Goal: Information Seeking & Learning: Compare options

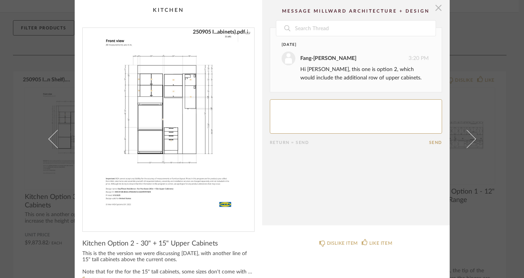
click at [434, 8] on span "button" at bounding box center [438, 7] width 15 height 15
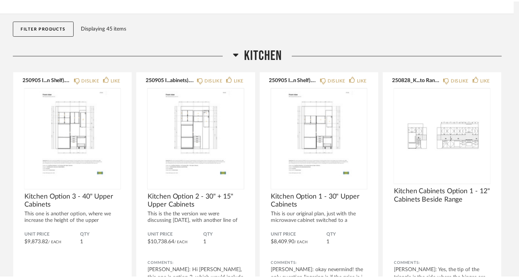
scroll to position [69, 0]
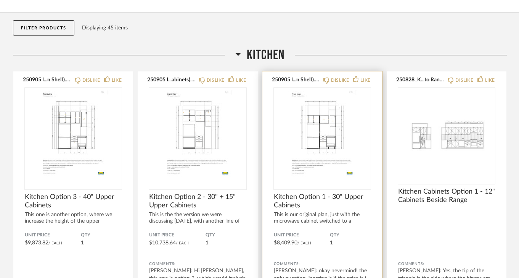
click at [296, 139] on img "0" at bounding box center [322, 135] width 97 height 95
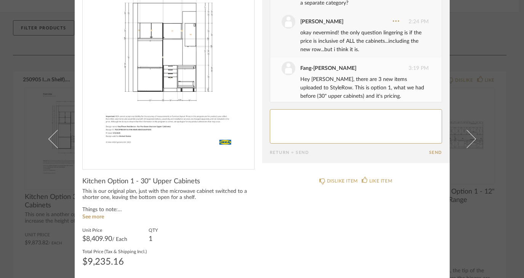
scroll to position [64, 0]
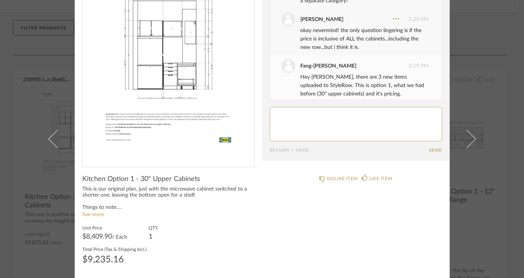
click at [90, 215] on link "See more" at bounding box center [93, 214] width 22 height 5
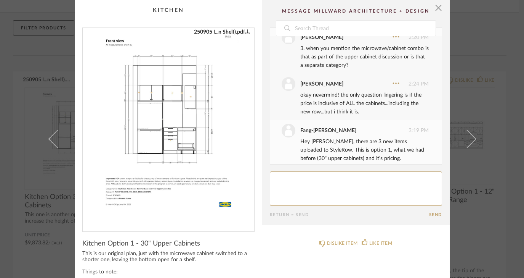
scroll to position [0, 0]
click at [438, 9] on span "button" at bounding box center [438, 7] width 15 height 15
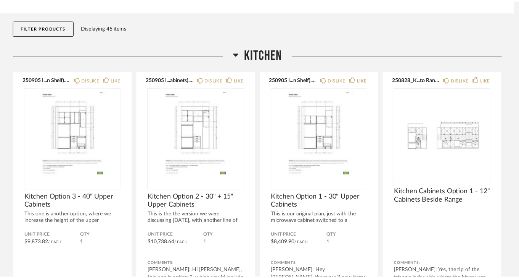
scroll to position [69, 0]
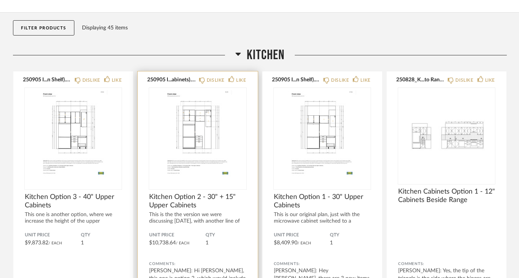
click at [190, 149] on img "0" at bounding box center [197, 135] width 97 height 95
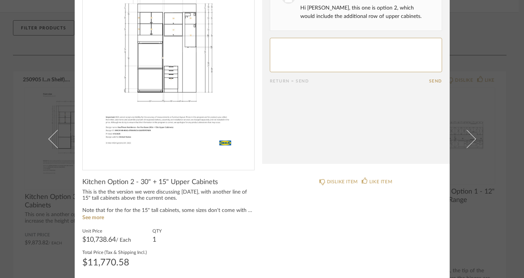
scroll to position [64, 0]
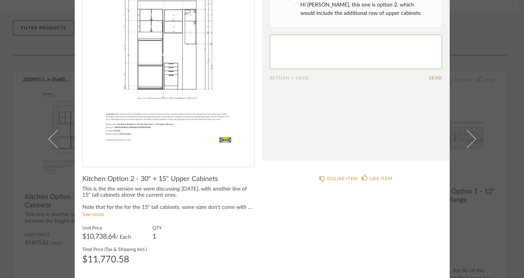
click at [93, 215] on link "See more" at bounding box center [93, 214] width 22 height 5
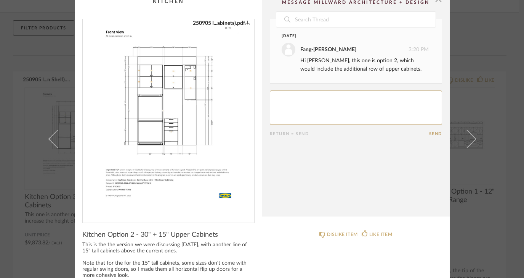
scroll to position [0, 0]
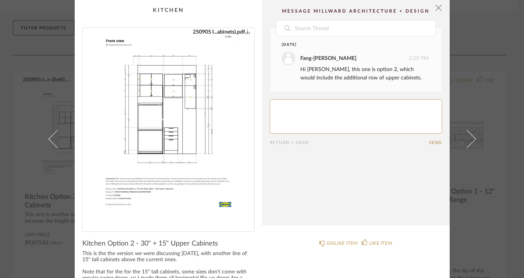
click at [191, 107] on img "0" at bounding box center [168, 126] width 153 height 197
click at [193, 80] on img "0" at bounding box center [168, 126] width 153 height 197
click at [435, 11] on span "button" at bounding box center [438, 7] width 15 height 15
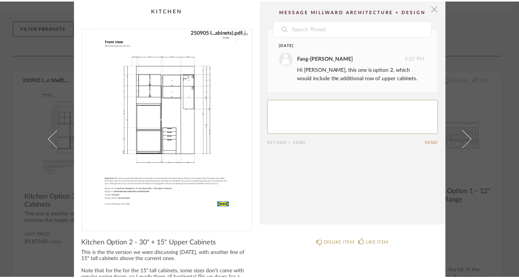
scroll to position [69, 0]
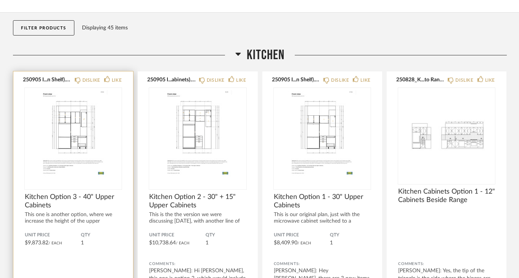
click at [64, 134] on img "0" at bounding box center [73, 135] width 97 height 95
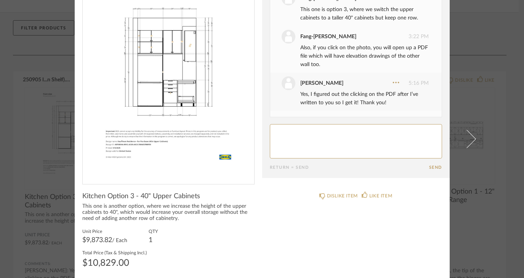
scroll to position [51, 0]
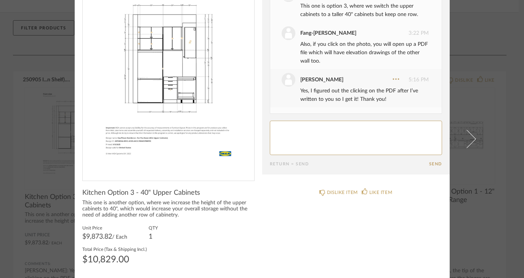
click at [190, 87] on img "0" at bounding box center [168, 75] width 153 height 197
